Goal: Use online tool/utility: Utilize a website feature to perform a specific function

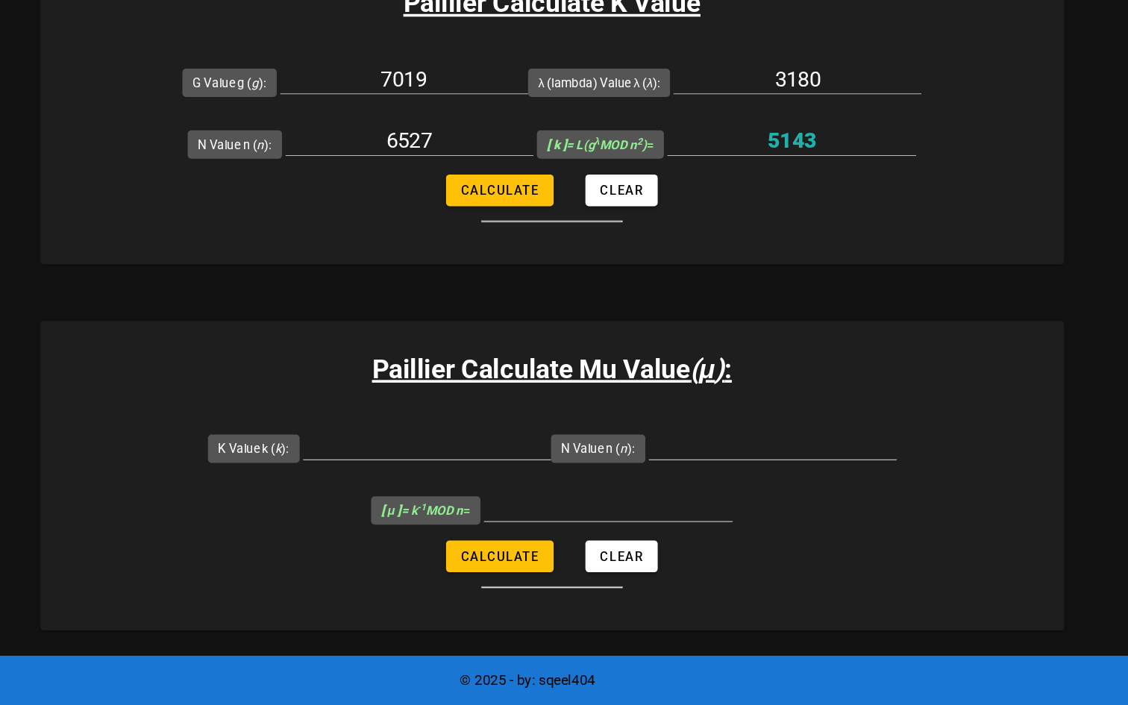
scroll to position [545, 0]
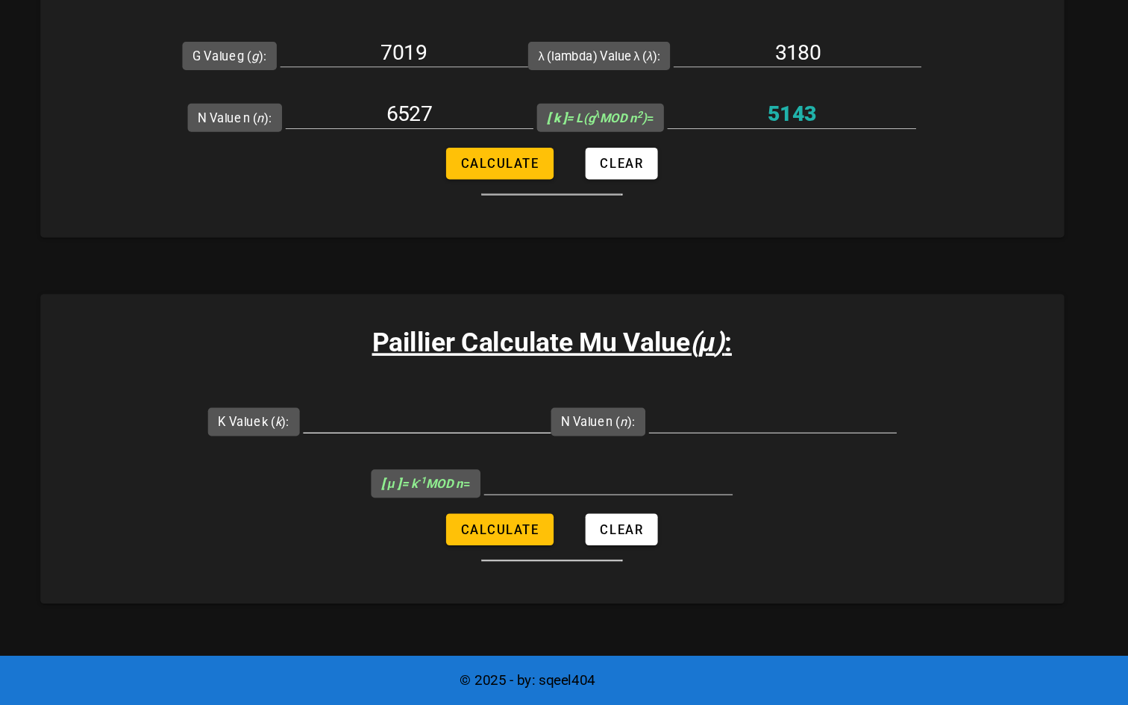
click at [517, 467] on input "K Value k ( k ):" at bounding box center [480, 463] width 210 height 24
drag, startPoint x: 824, startPoint y: 193, endPoint x: 723, endPoint y: 191, distance: 100.8
click at [723, 191] on div "5143" at bounding box center [788, 208] width 210 height 49
click at [783, 196] on input "5143" at bounding box center [788, 205] width 210 height 24
click at [529, 462] on input "K Value k ( k ):" at bounding box center [480, 463] width 210 height 24
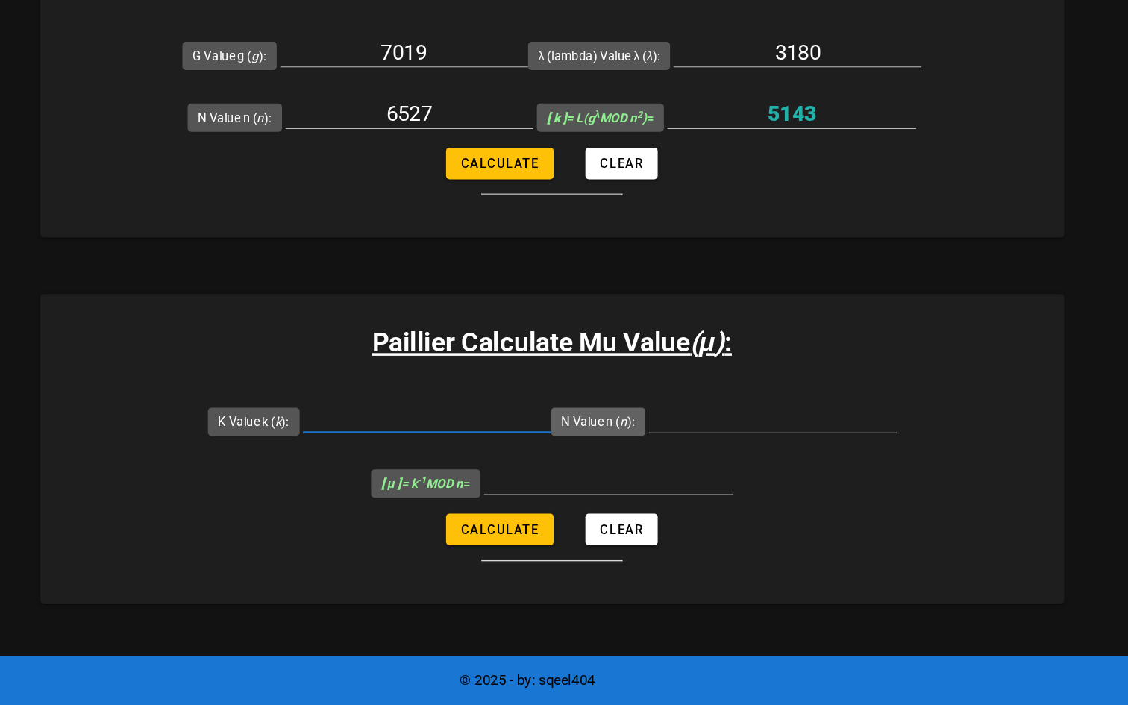
paste input "5143"
type input "5143"
click at [715, 457] on input "N Value n ( n ):" at bounding box center [772, 463] width 210 height 24
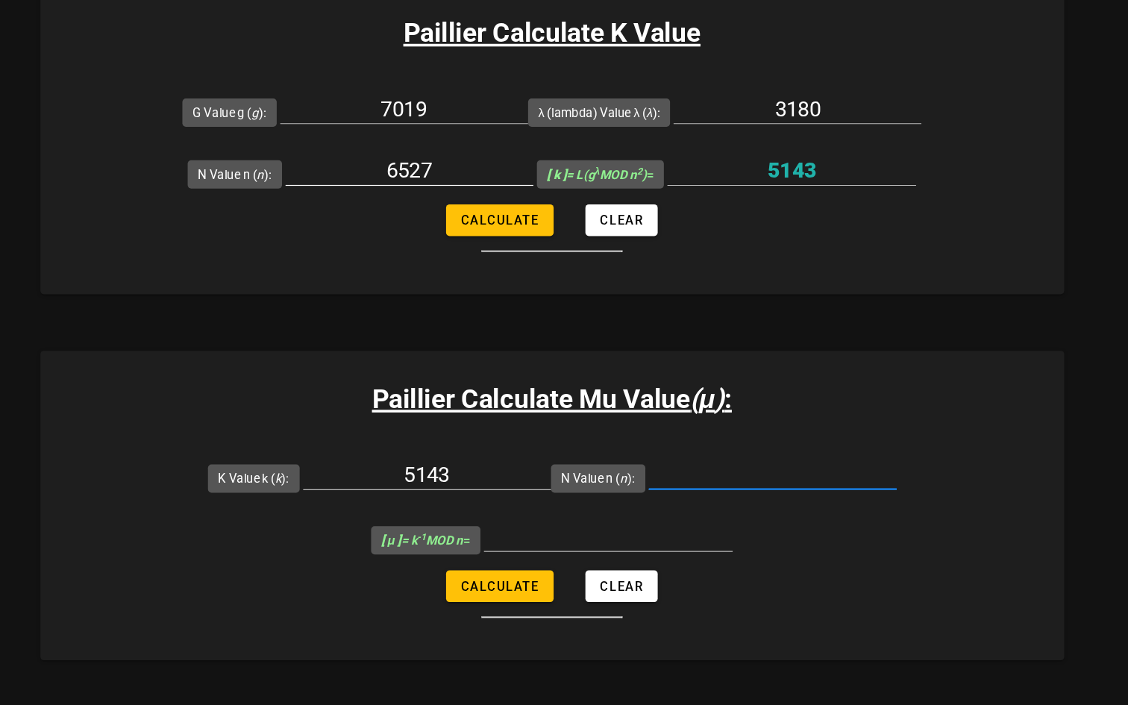
click at [496, 198] on input "6527" at bounding box center [465, 205] width 210 height 24
click at [790, 460] on input "N Value n ( n ):" at bounding box center [772, 463] width 210 height 24
paste input "6527"
type input "6527"
click at [562, 557] on span "Calculate" at bounding box center [540, 557] width 66 height 12
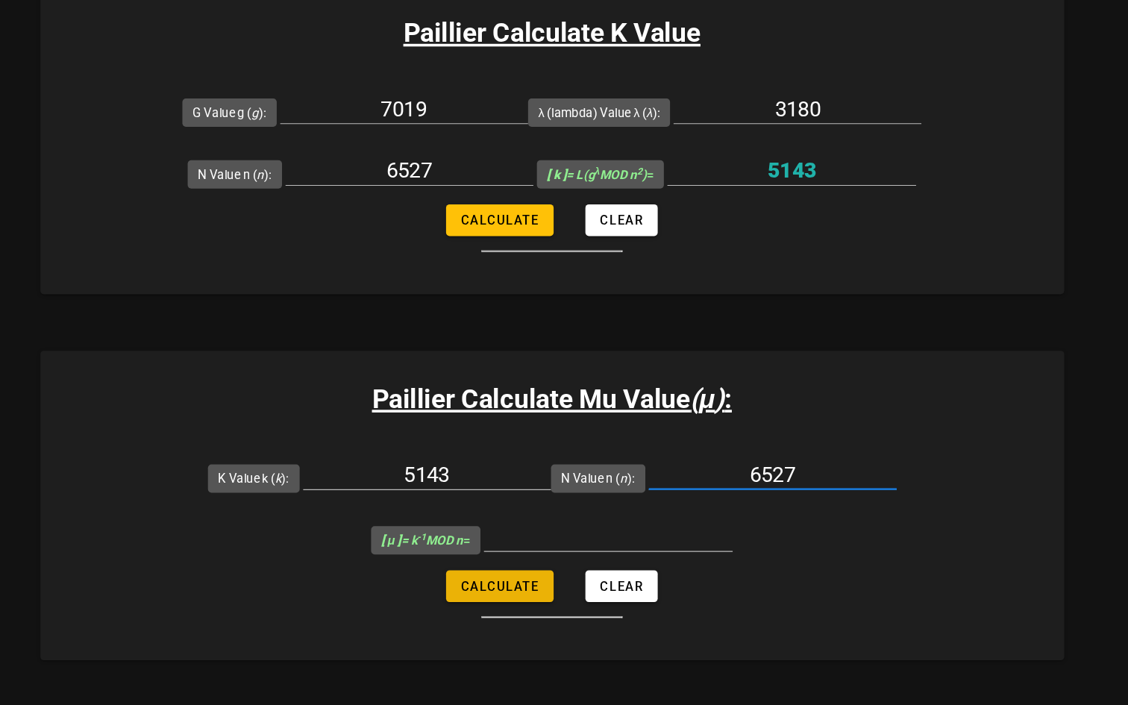
type input "6145"
drag, startPoint x: 663, startPoint y: 505, endPoint x: 572, endPoint y: 504, distance: 91.8
click at [572, 504] on input "6145" at bounding box center [633, 515] width 210 height 24
drag, startPoint x: 524, startPoint y: 518, endPoint x: 417, endPoint y: 516, distance: 106.7
click at [417, 516] on form "K Value k ( k ): 5143 N Value n ( n ): 6527 [ μ ] = k -1 MOD n = 6145 Calculate…" at bounding box center [585, 511] width 866 height 145
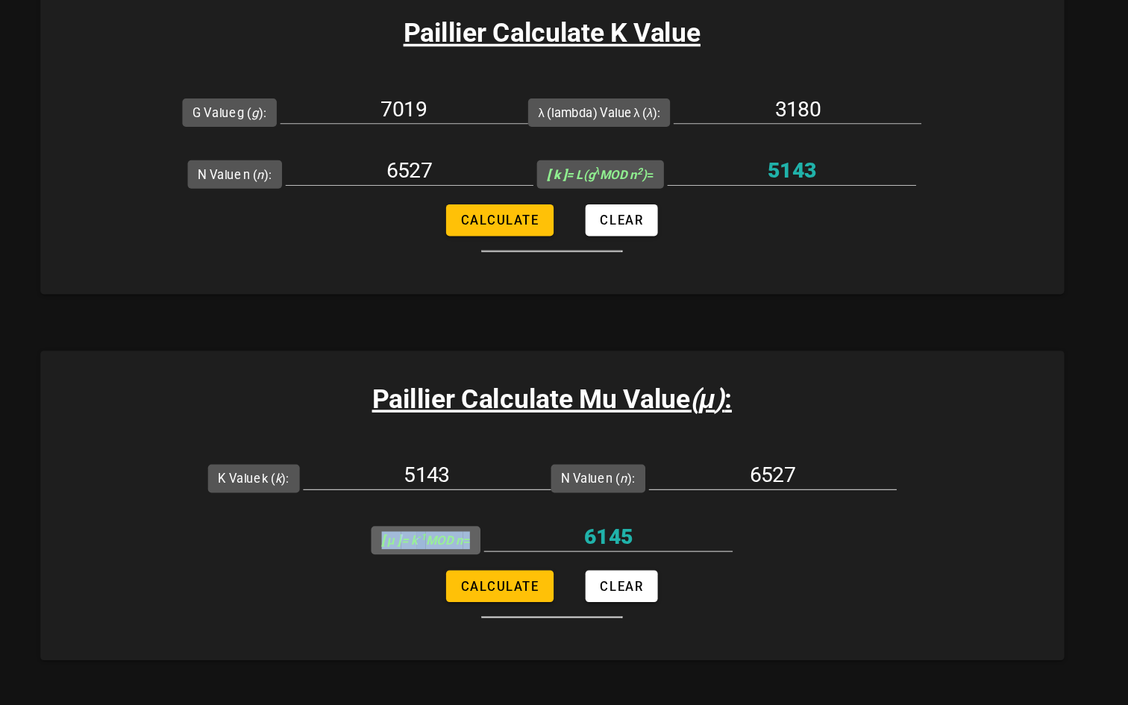
copy label "[ μ ] = k -1 MOD n"
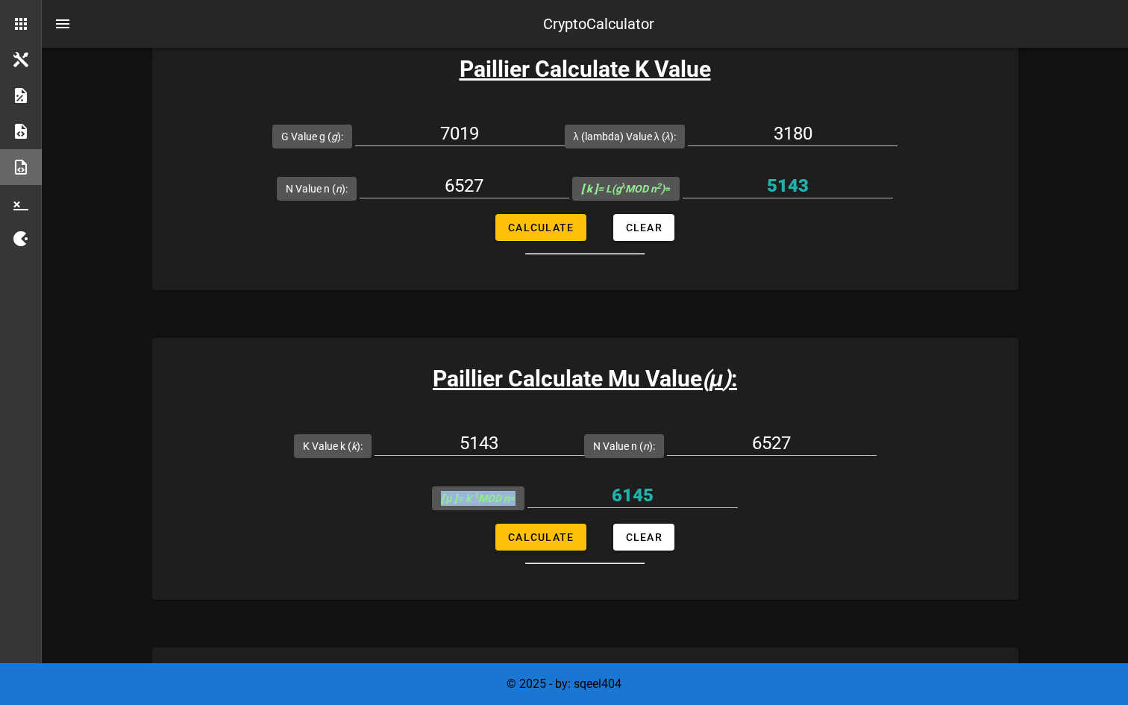
scroll to position [567, 0]
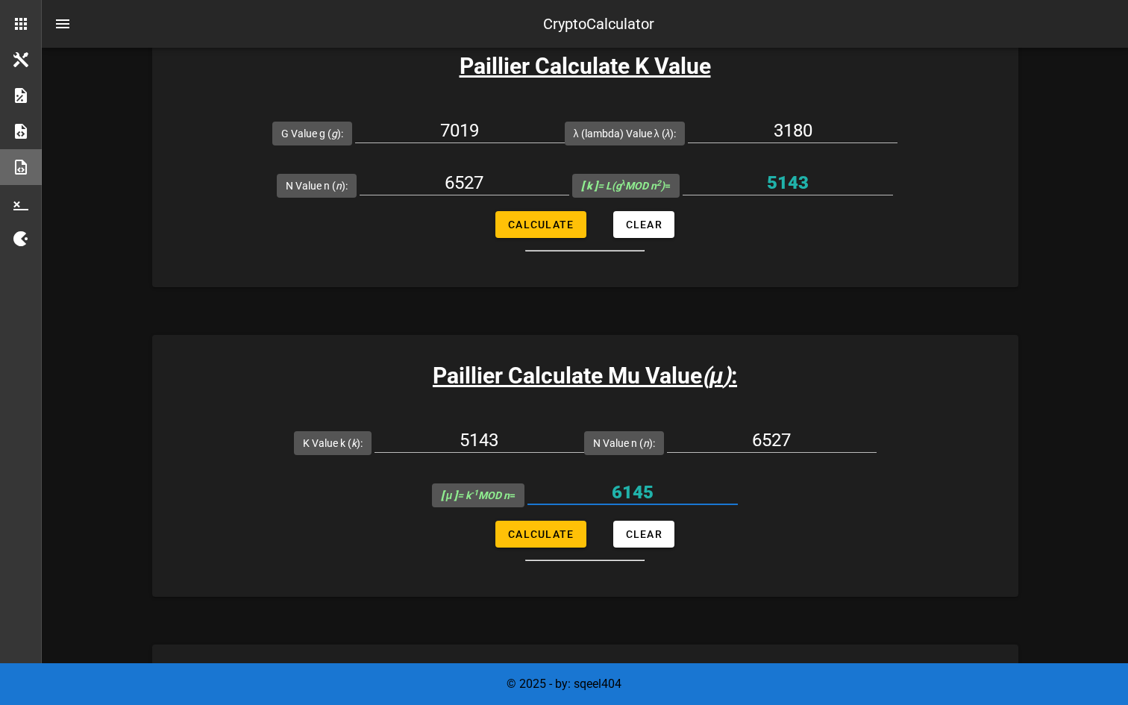
click at [597, 496] on input "6145" at bounding box center [633, 493] width 210 height 24
